Goal: Task Accomplishment & Management: Manage account settings

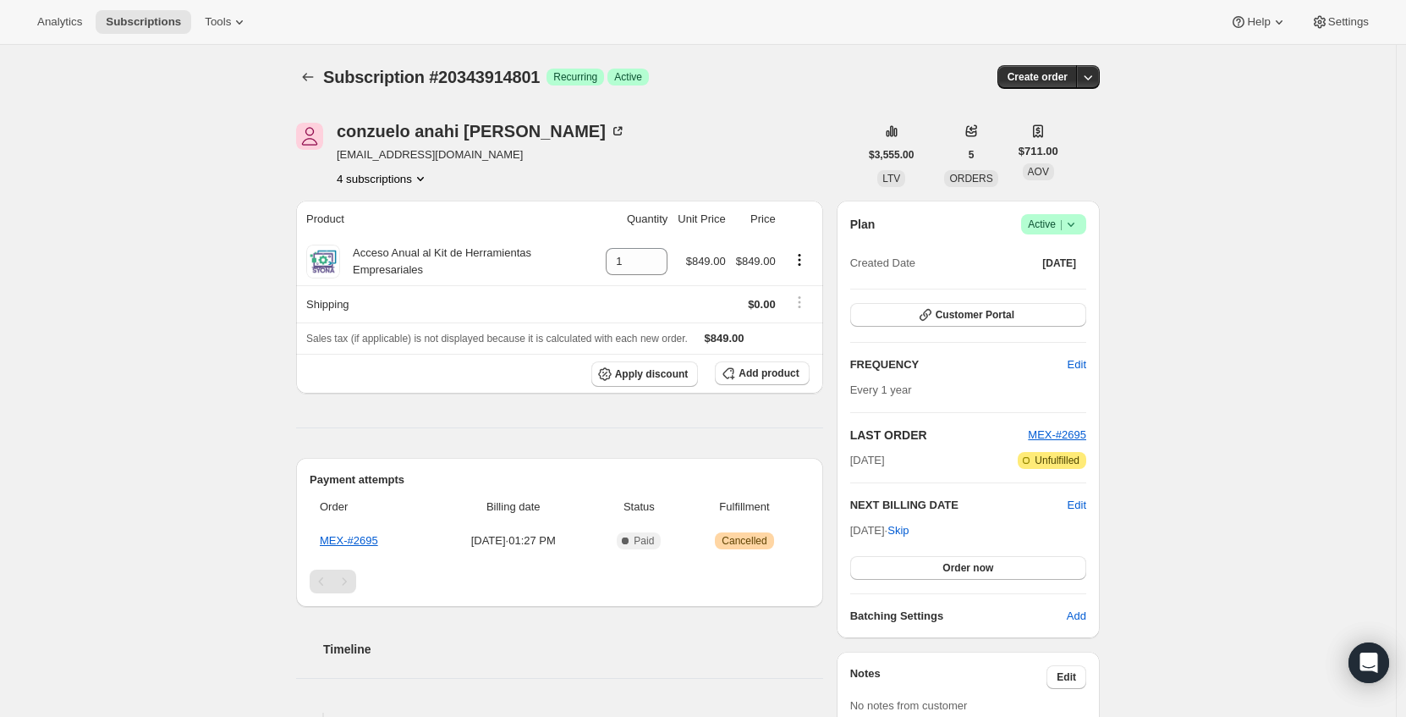
click at [421, 183] on button "4 subscriptions" at bounding box center [383, 178] width 92 height 17
click at [429, 186] on icon "Product actions" at bounding box center [420, 178] width 17 height 17
click at [393, 292] on span "20343914801 Info Current" at bounding box center [386, 296] width 118 height 13
click at [363, 303] on span "20343914801 Info Current" at bounding box center [386, 297] width 118 height 17
click at [417, 420] on div "Product Quantity Unit Price Price Acceso Anual al Kit de Herramientas Empresari…" at bounding box center [559, 491] width 527 height 580
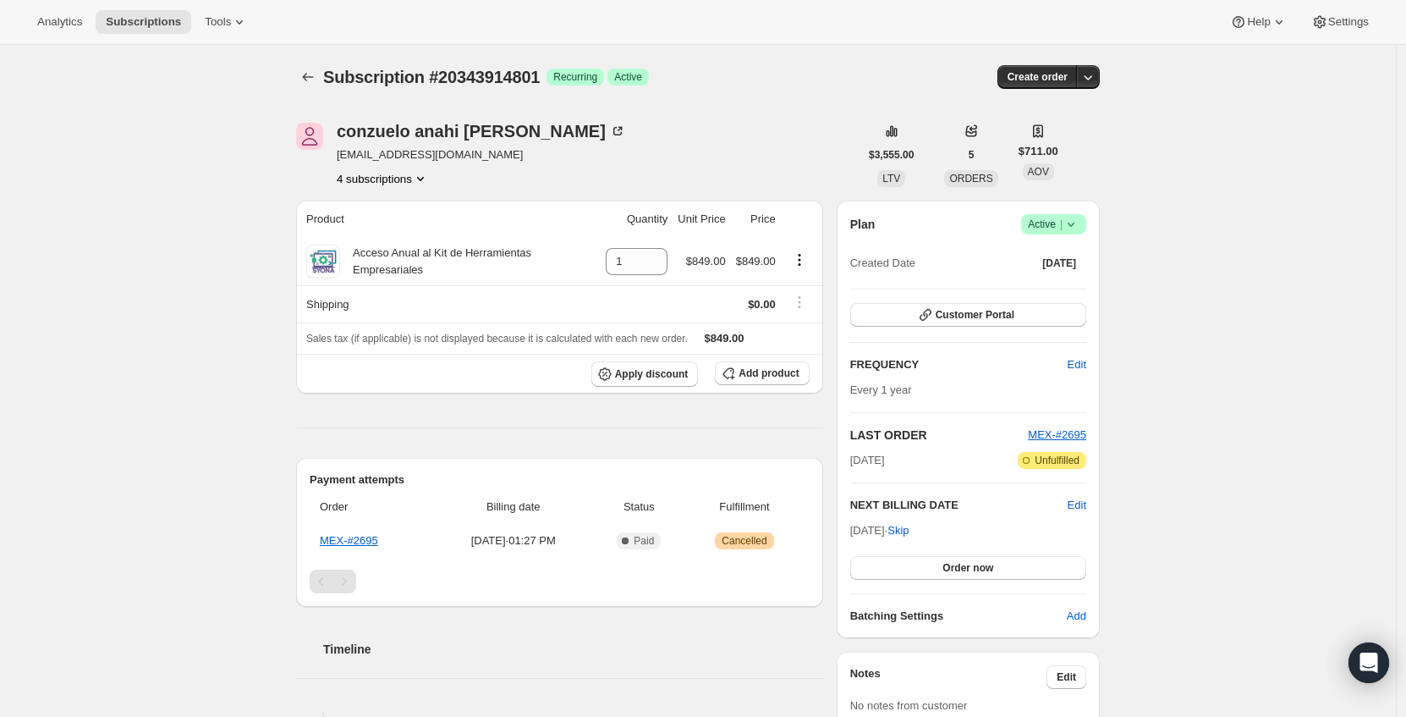
click at [421, 182] on button "4 subscriptions" at bounding box center [383, 178] width 92 height 17
click at [186, 256] on div "Subscription #20343914801. This page is ready Subscription #20343914801 Success…" at bounding box center [698, 601] width 1396 height 1112
click at [429, 177] on icon "Product actions" at bounding box center [420, 178] width 17 height 17
click at [161, 365] on div "Subscription #20343914801. This page is ready Subscription #20343914801 Success…" at bounding box center [698, 601] width 1396 height 1112
click at [367, 184] on button "4 subscriptions" at bounding box center [383, 178] width 92 height 17
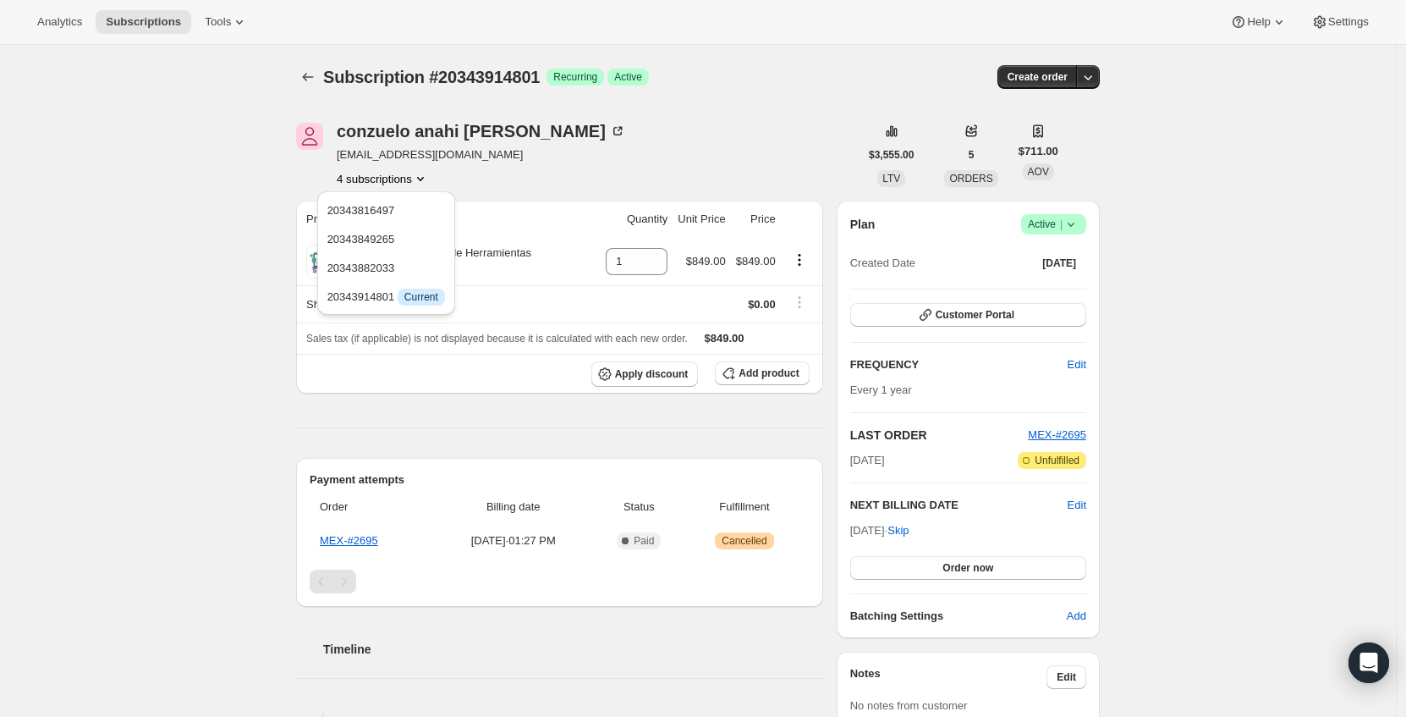
click at [252, 393] on div "Subscription #20343914801. This page is ready Subscription #20343914801 Success…" at bounding box center [698, 601] width 1396 height 1112
click at [684, 429] on div "Product Quantity Unit Price Price Acceso Anual al Kit de Herramientas Empresari…" at bounding box center [559, 491] width 527 height 580
click at [1080, 225] on icon at bounding box center [1071, 224] width 17 height 17
click at [1054, 289] on span "Cancel subscription" at bounding box center [1054, 286] width 96 height 13
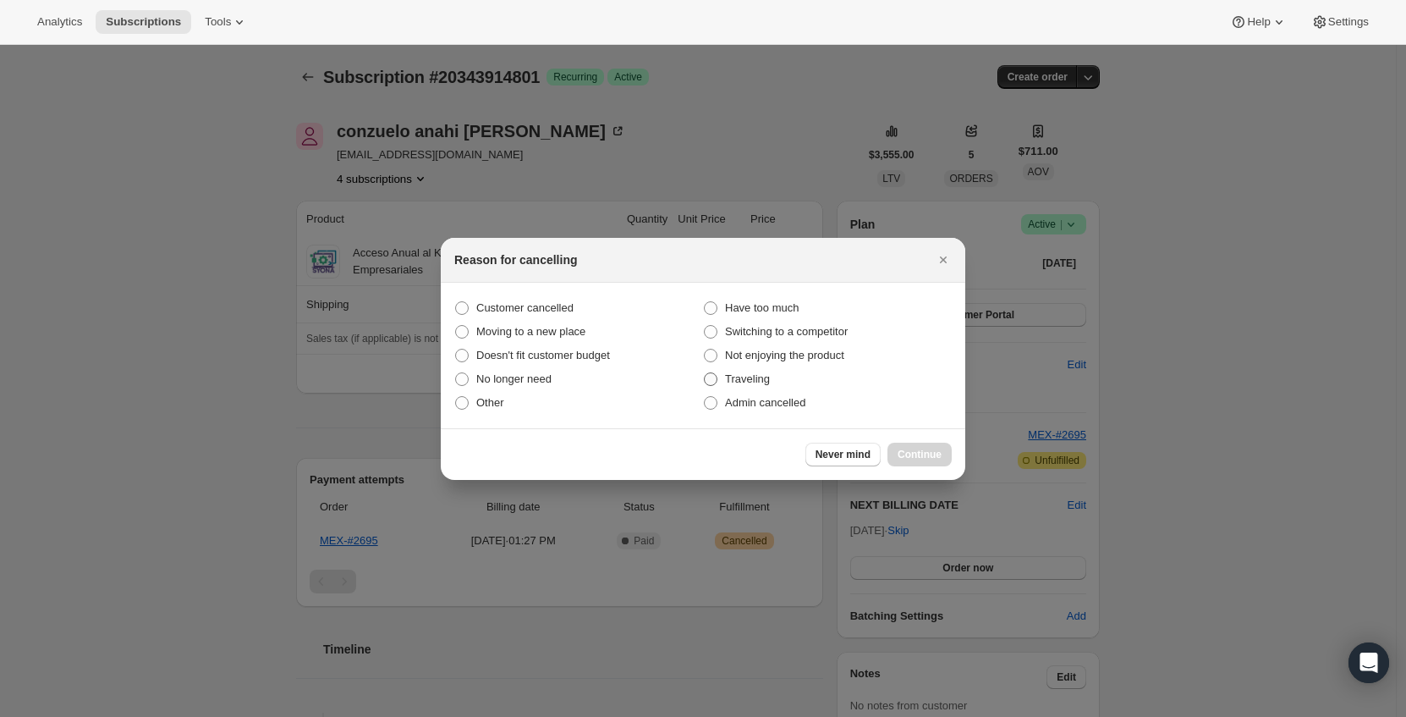
click at [942, 377] on label "Traveling" at bounding box center [827, 379] width 249 height 24
click at [705, 373] on input "Traveling" at bounding box center [704, 372] width 1 height 1
radio input "true"
click at [946, 259] on icon "Close" at bounding box center [943, 259] width 17 height 17
